Goal: Task Accomplishment & Management: Manage account settings

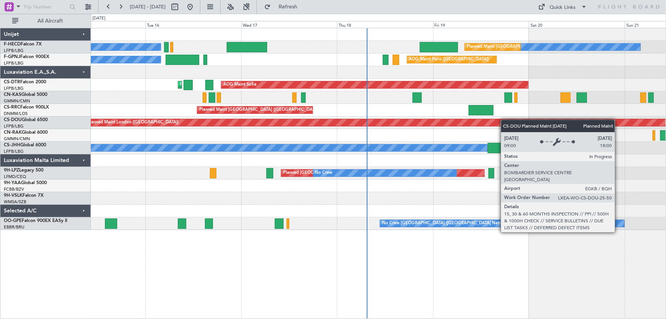
click at [162, 126] on div "No Crew No Crew Planned Maint [GEOGRAPHIC_DATA] ([GEOGRAPHIC_DATA]) No Crew AOG…" at bounding box center [378, 129] width 575 height 202
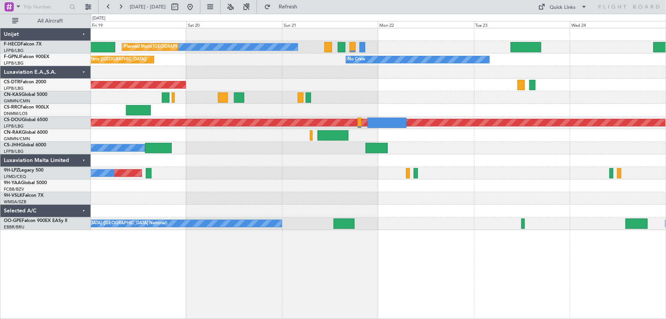
click at [192, 134] on div at bounding box center [378, 135] width 575 height 13
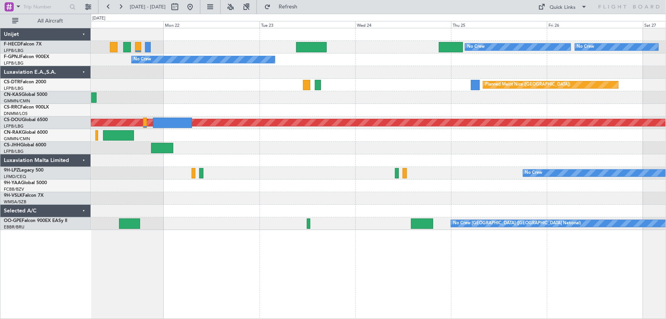
click at [181, 134] on div at bounding box center [378, 135] width 575 height 13
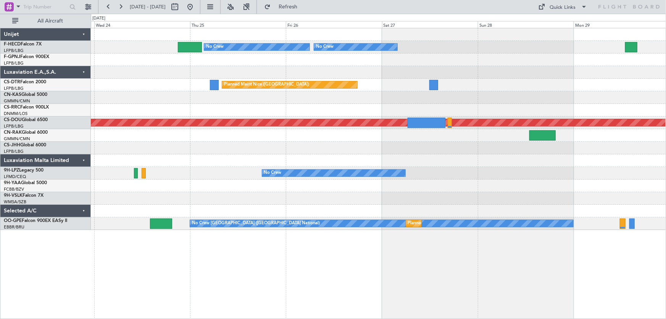
click at [178, 115] on div at bounding box center [378, 110] width 575 height 13
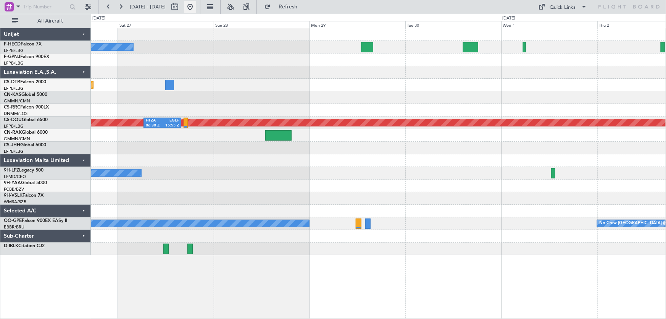
click at [196, 4] on button at bounding box center [190, 7] width 12 height 12
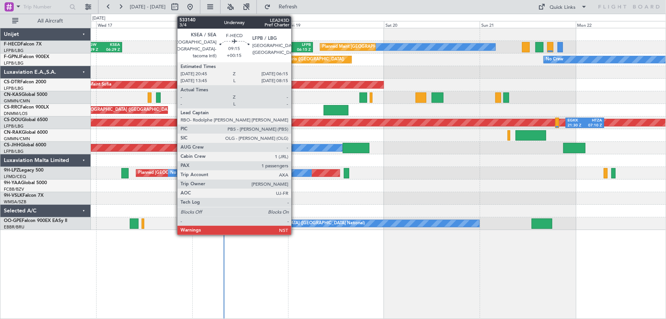
click at [295, 47] on div "06:15 Z" at bounding box center [302, 49] width 17 height 5
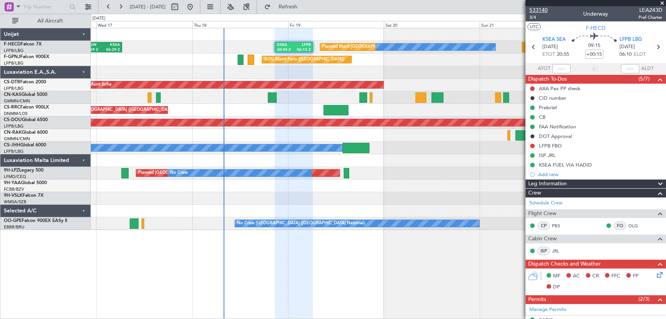
click at [539, 8] on span "533140" at bounding box center [539, 10] width 18 height 8
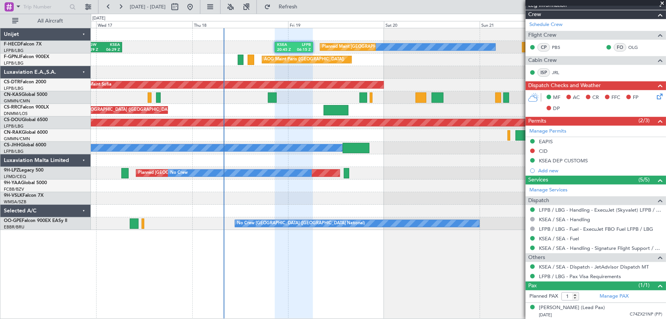
scroll to position [178, 0]
click at [662, 4] on span at bounding box center [663, 3] width 8 height 7
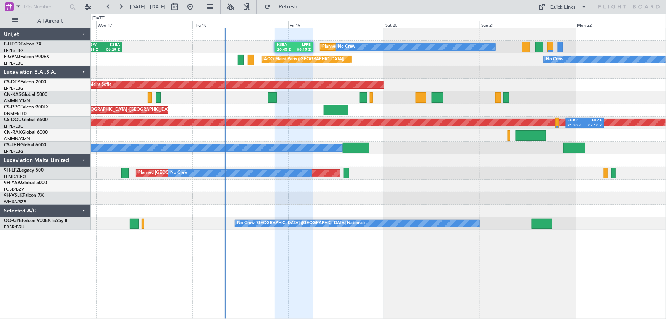
type input "0"
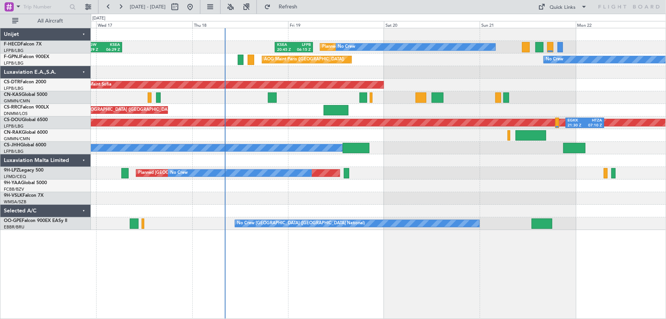
scroll to position [0, 0]
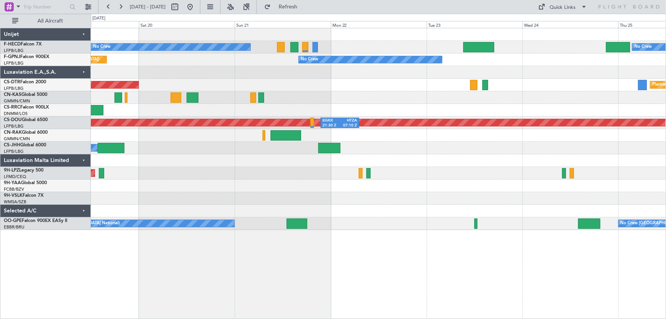
click at [289, 81] on div "Planned Maint Paris (Le Bourget) No Crew No Crew KSEA 20:45 Z LFPB 06:15 Z No C…" at bounding box center [378, 129] width 575 height 202
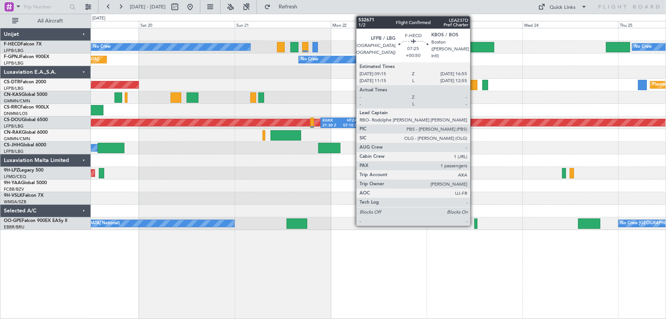
click at [474, 44] on div at bounding box center [479, 47] width 31 height 10
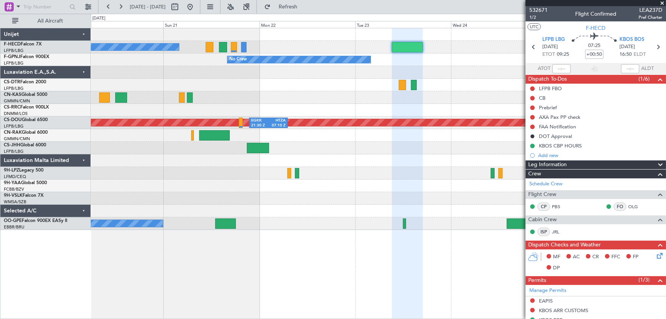
click at [193, 123] on div "No Crew No Crew Planned Maint Paris (Le Bourget) KSEA 20:45 Z LFPB 06:15 Z No C…" at bounding box center [378, 129] width 575 height 202
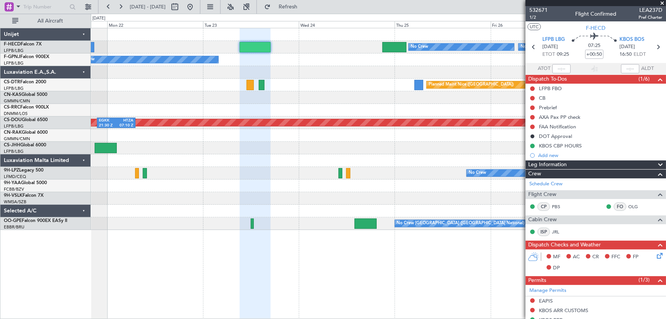
click at [143, 134] on div "No Crew No Crew No Crew No Crew Planned Maint Nice (Côte d'Azur Airport) Planne…" at bounding box center [378, 129] width 575 height 202
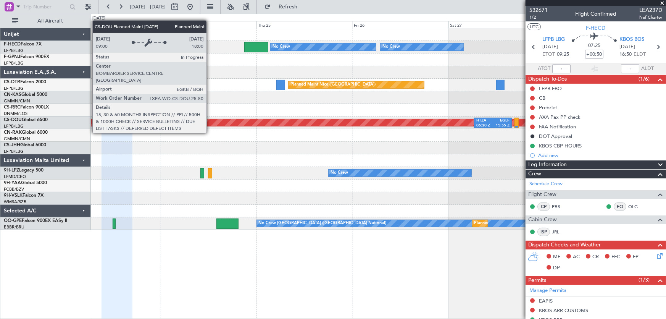
click at [177, 148] on div "No Crew No Crew No Crew Planned Maint Nice (Côte d'Azur Airport) Planned Maint …" at bounding box center [378, 129] width 575 height 202
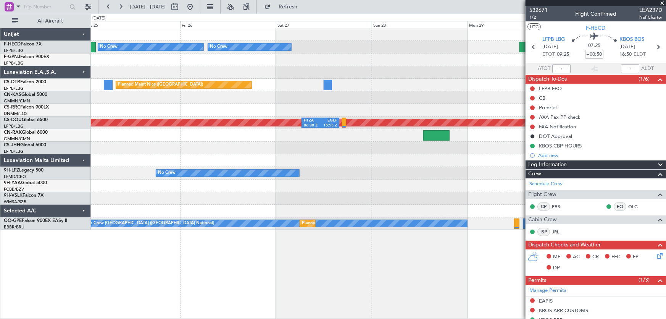
click at [201, 159] on div "No Crew No Crew Planned Maint Nice (Côte d'Azur Airport) Planned Maint London (…" at bounding box center [378, 129] width 575 height 202
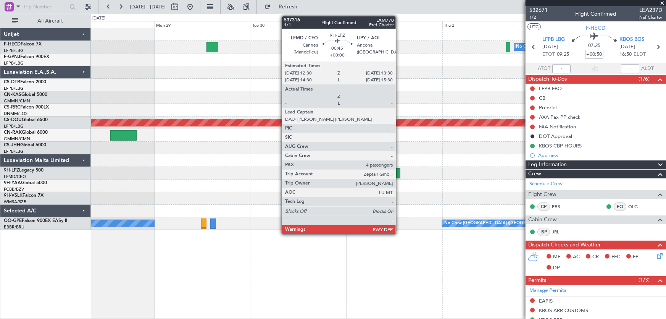
click at [399, 171] on div at bounding box center [398, 173] width 4 height 10
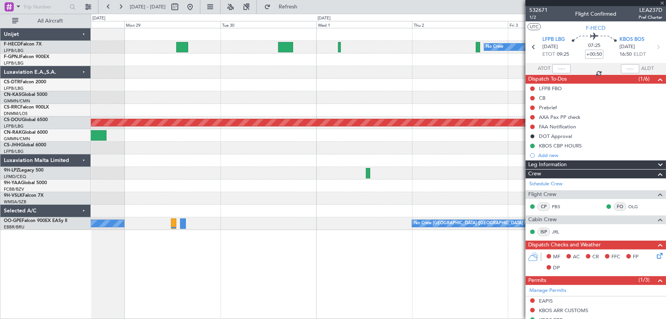
click at [271, 184] on div "No Crew HEGN 19:15 Z WSSL 05:10 Z No Crew Planned Maint London (Biggin Hill) HT…" at bounding box center [378, 129] width 575 height 202
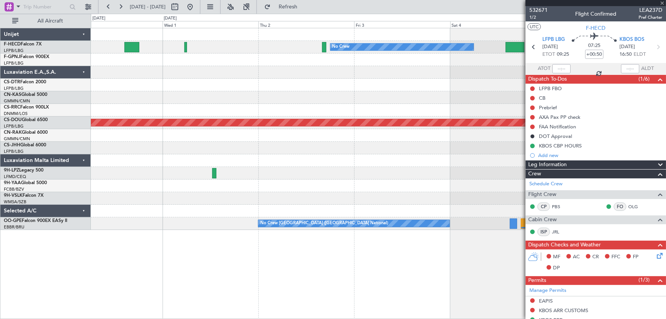
type input "4"
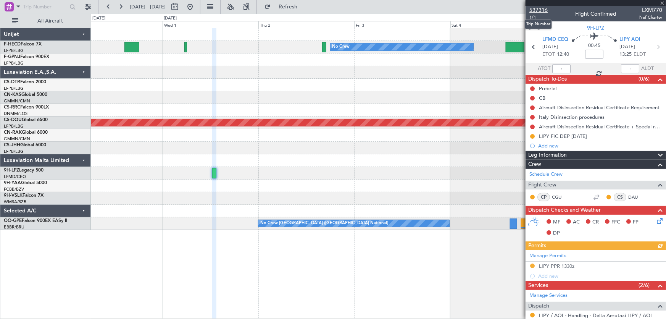
click at [546, 9] on span "537316" at bounding box center [539, 10] width 18 height 8
click at [196, 10] on button at bounding box center [190, 7] width 12 height 12
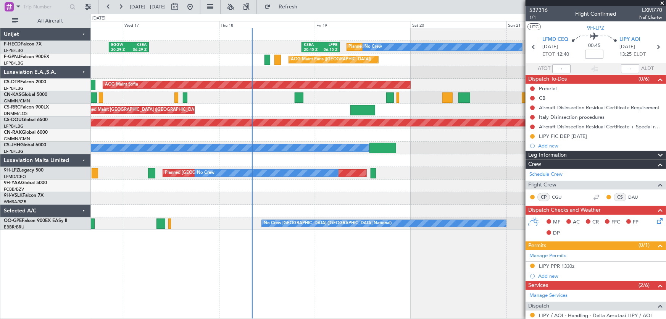
click at [355, 92] on div "Planned Maint Paris (Le Bourget) No Crew EGGW 20:29 Z KSEA 06:29 Z KSEA 20:45 Z…" at bounding box center [378, 129] width 575 height 202
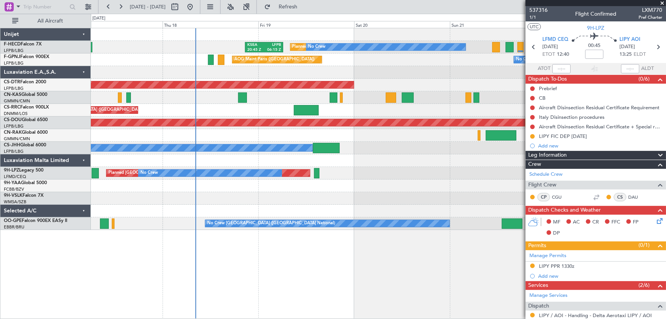
click at [343, 84] on div "Planned Maint Paris (Le Bourget) No Crew EGGW 20:29 Z KSEA 06:29 Z KSEA 20:45 Z…" at bounding box center [378, 129] width 575 height 202
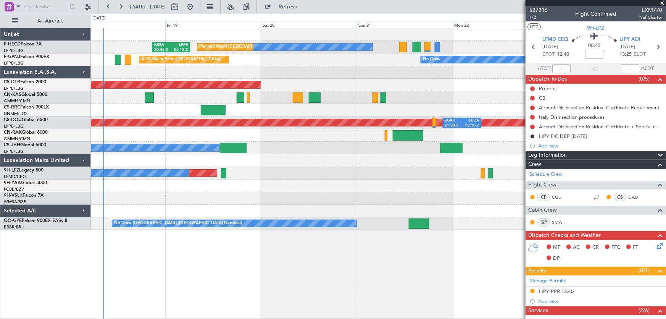
click at [383, 75] on div at bounding box center [378, 72] width 575 height 13
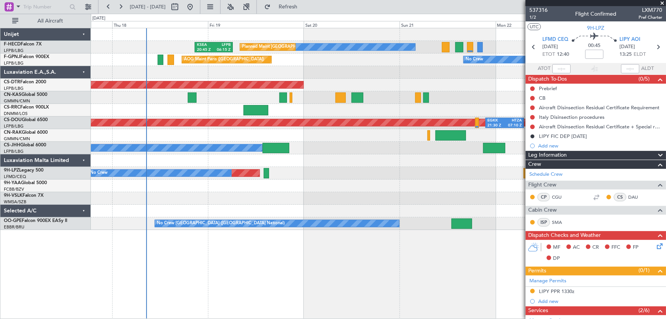
click at [349, 70] on div at bounding box center [378, 72] width 575 height 13
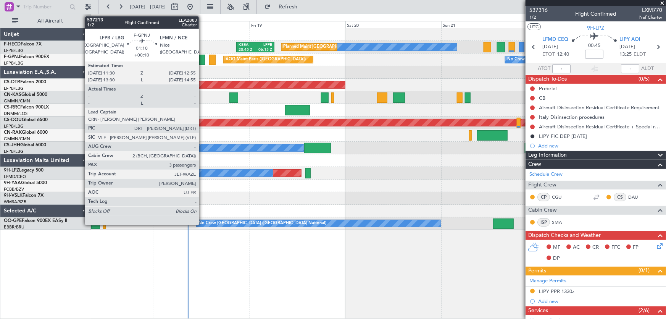
click at [202, 63] on div at bounding box center [202, 60] width 6 height 10
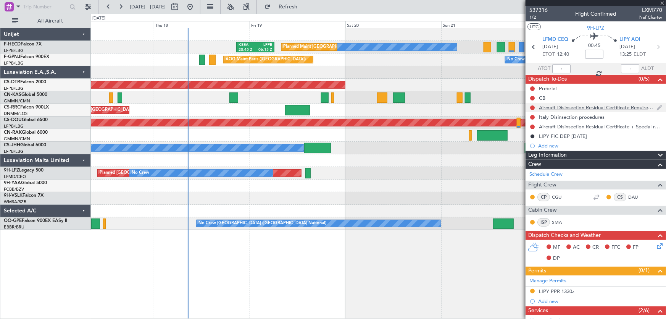
type input "+00:10"
type input "3"
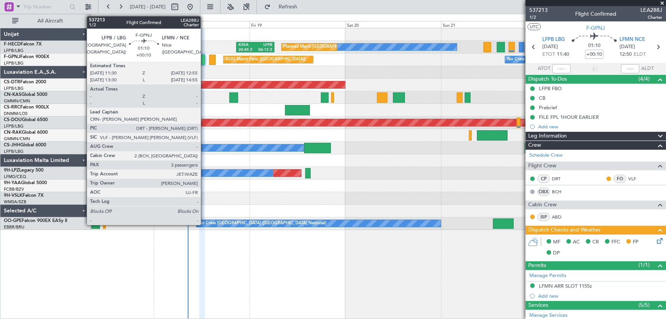
click at [204, 58] on div at bounding box center [202, 60] width 6 height 10
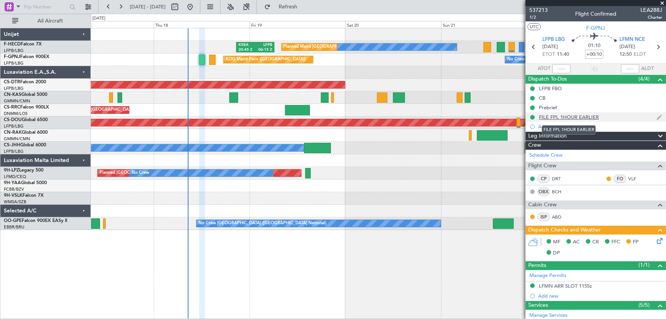
click at [571, 119] on div "FILE FPL 1HOUR EARLIER" at bounding box center [569, 117] width 60 height 6
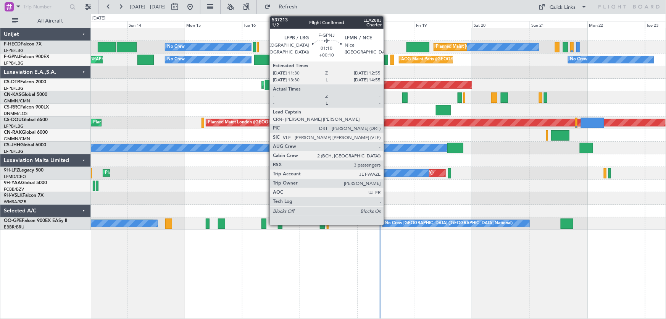
click at [387, 60] on div at bounding box center [385, 60] width 3 height 10
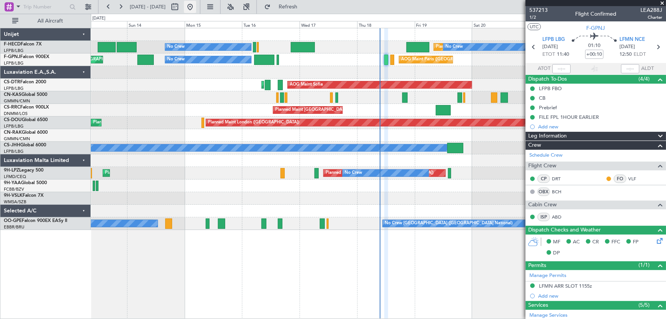
click at [196, 7] on button at bounding box center [190, 7] width 12 height 12
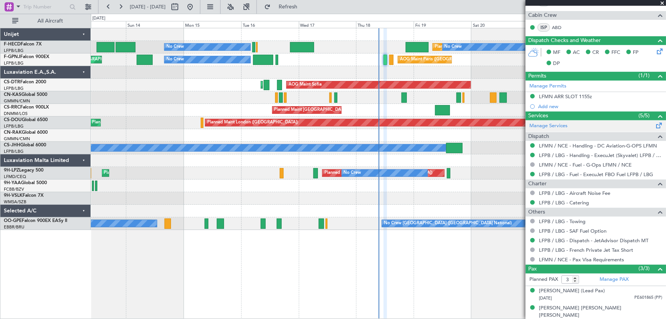
scroll to position [207, 0]
